Goal: Transaction & Acquisition: Purchase product/service

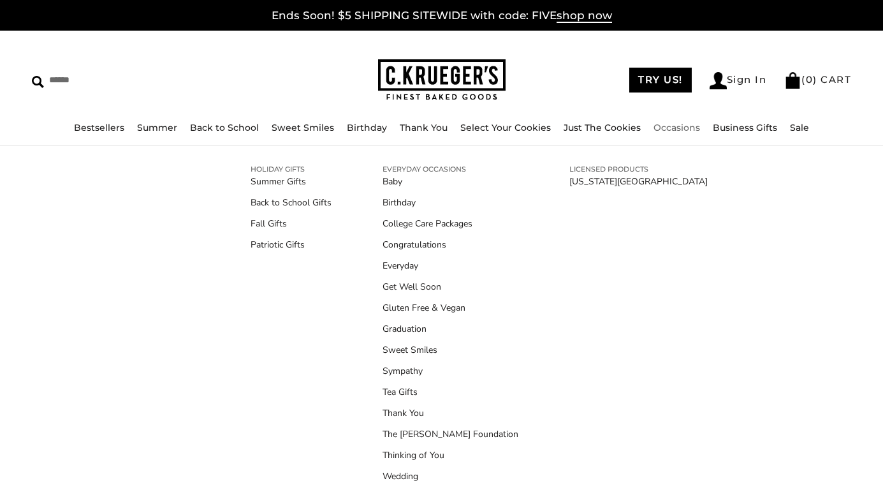
click at [679, 126] on link "Occasions" at bounding box center [676, 127] width 47 height 11
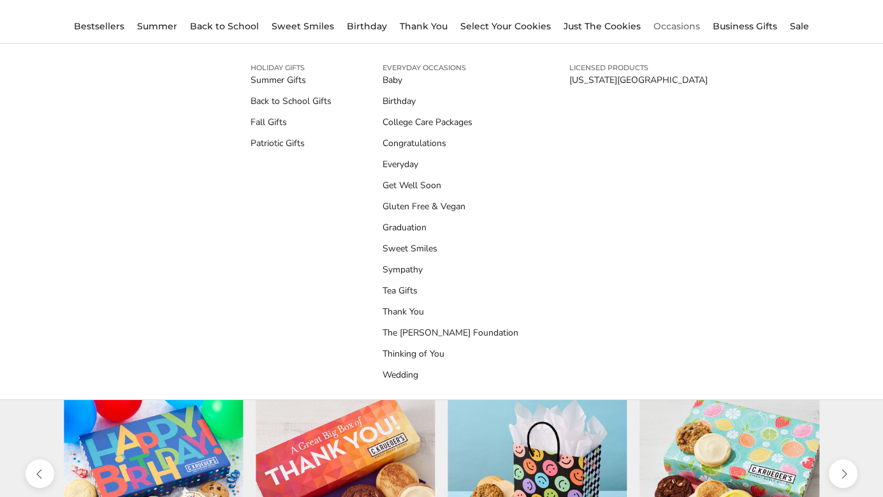
scroll to position [104, 0]
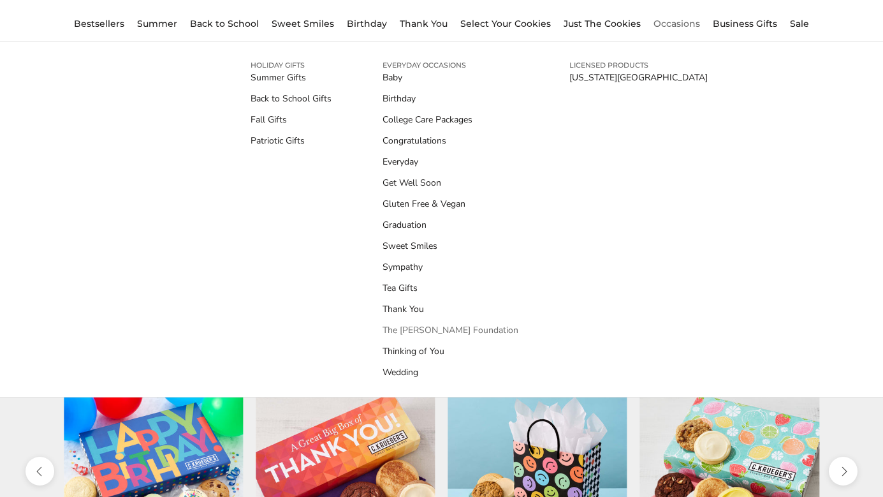
click at [447, 326] on link "The [PERSON_NAME] Foundation" at bounding box center [450, 329] width 136 height 13
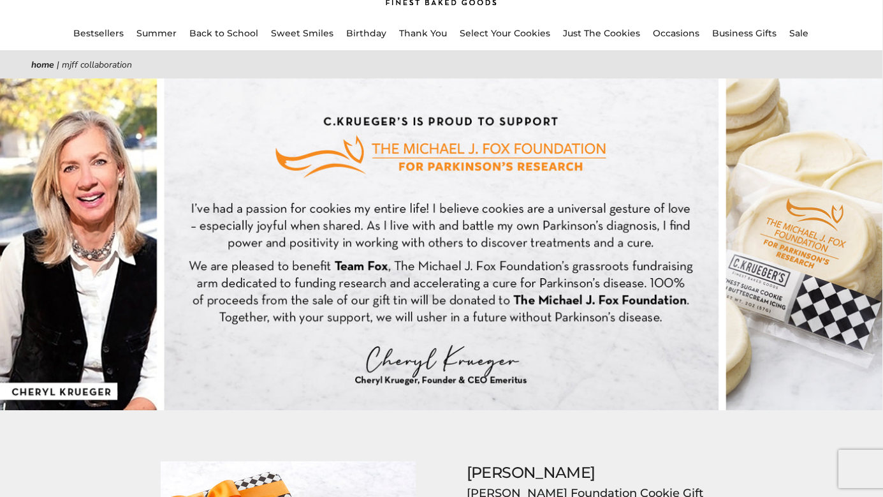
scroll to position [0, 1]
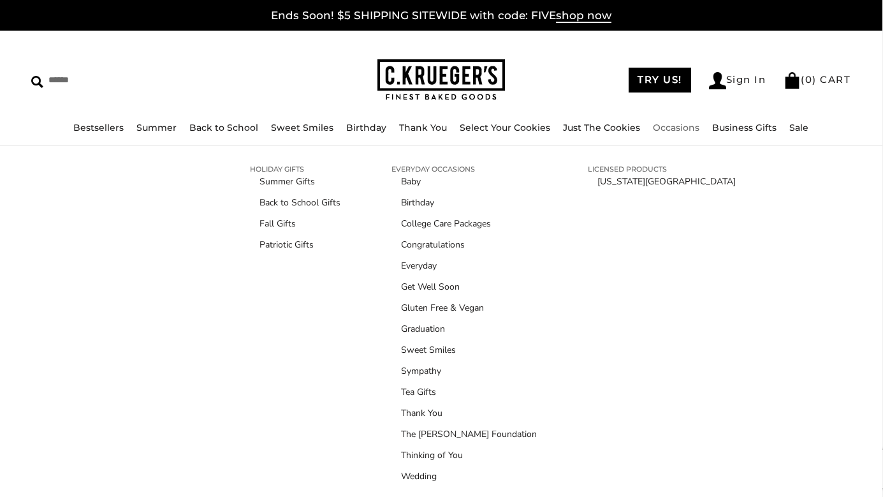
click at [664, 126] on link "Occasions" at bounding box center [676, 127] width 47 height 11
click at [280, 222] on link "Fall Gifts" at bounding box center [305, 223] width 91 height 13
